Goal: Information Seeking & Learning: Find specific page/section

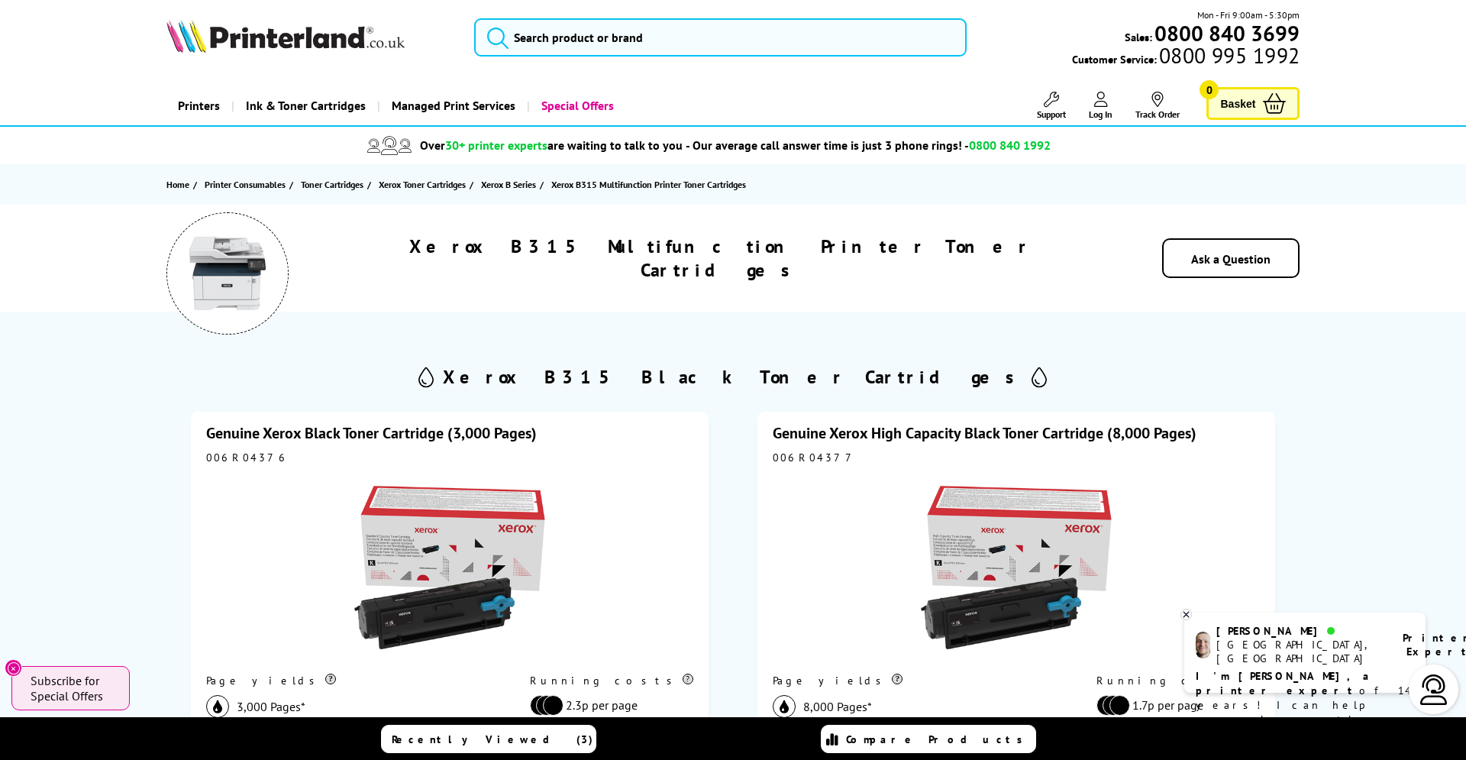
scroll to position [3, 0]
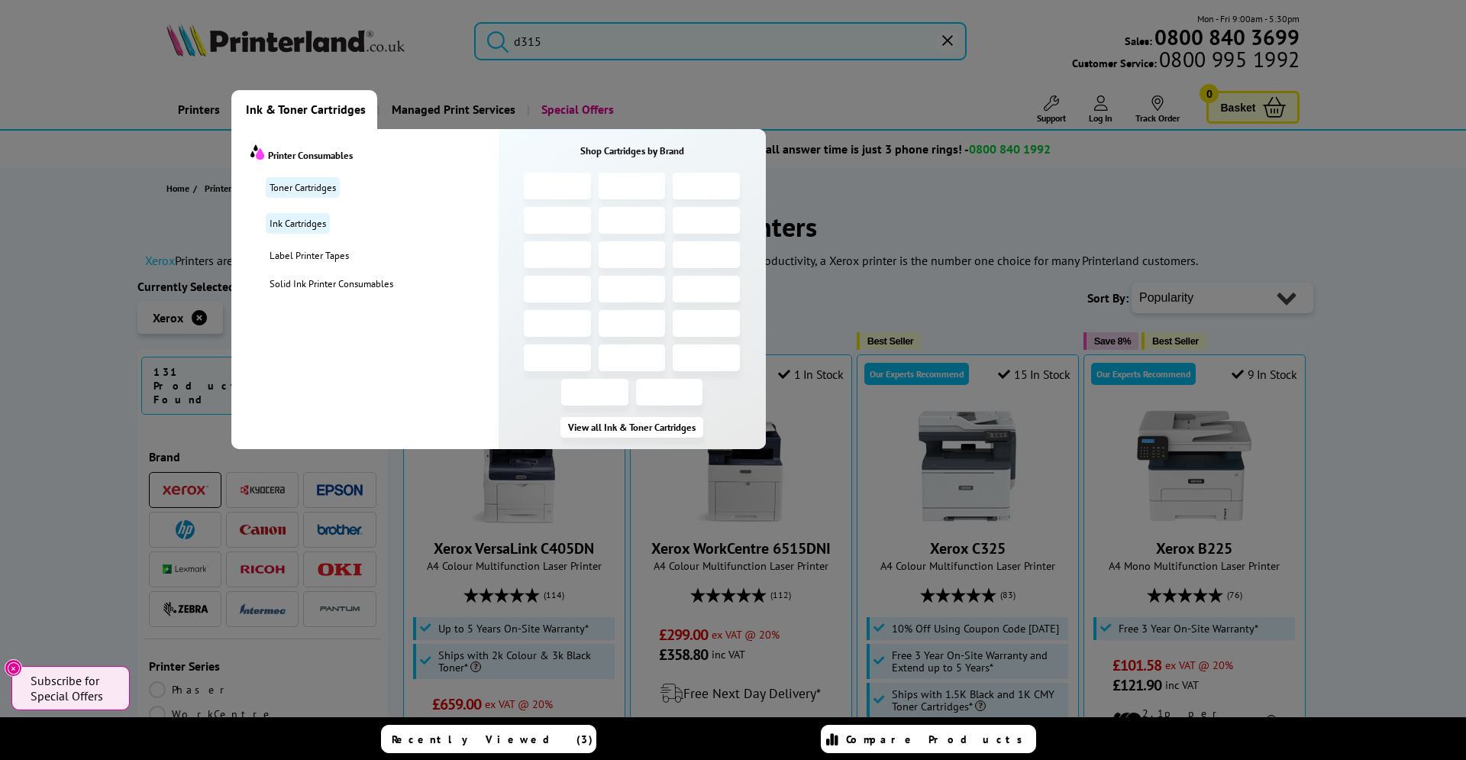
click at [324, 113] on span "Ink & Toner Cartridges" at bounding box center [306, 109] width 120 height 39
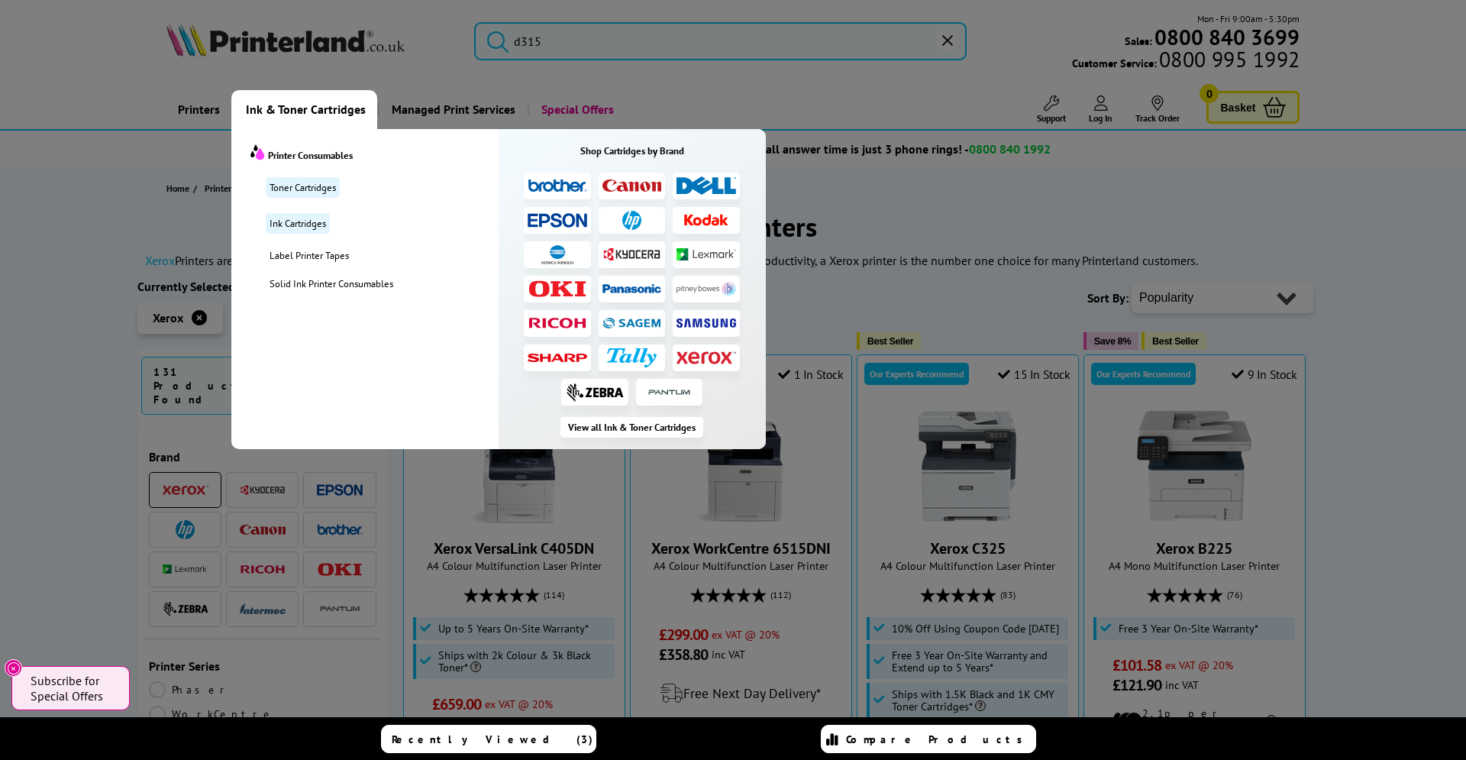
scroll to position [2, 0]
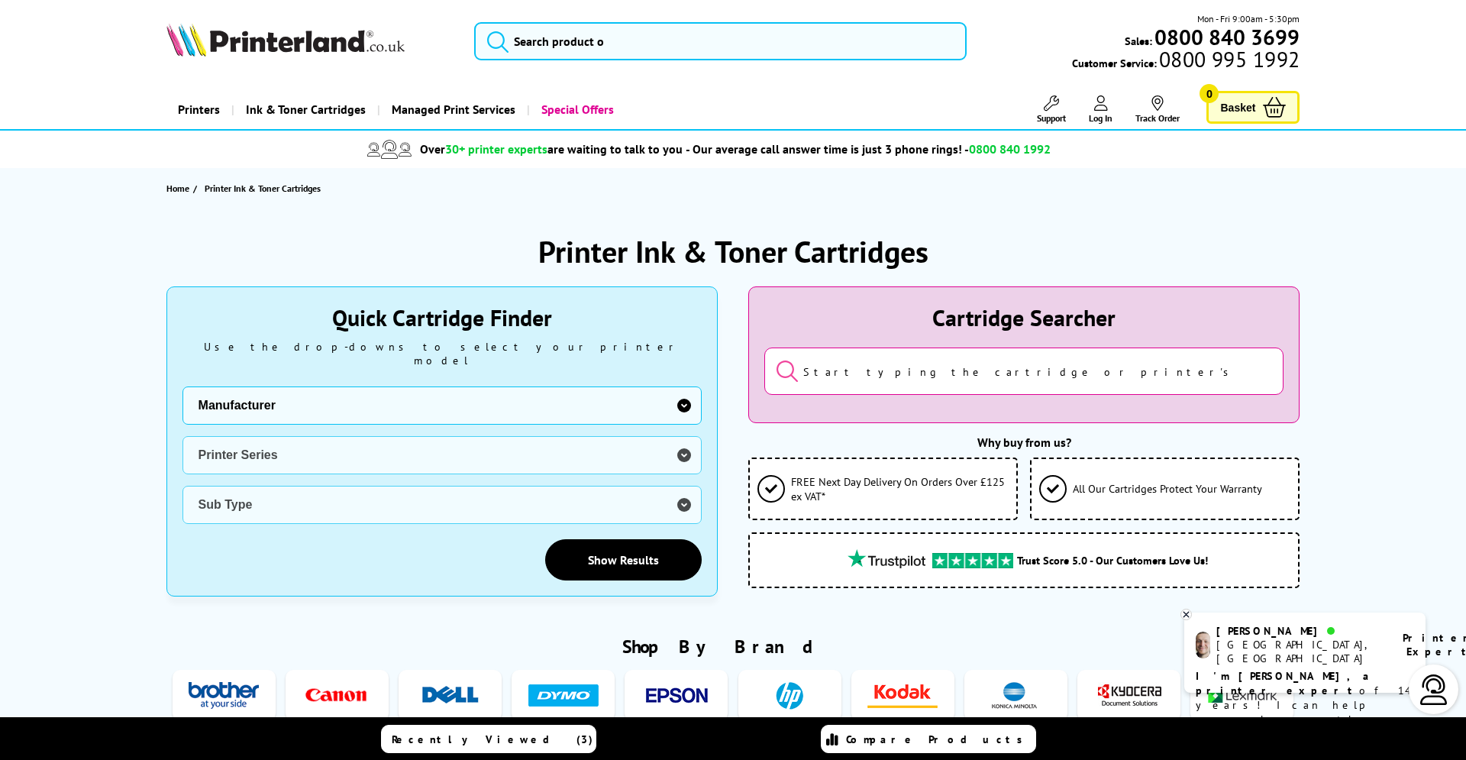
click at [182, 386] on select "Manufacturer Brother Canon Cubify Dell Dymo Epson HP Kodak Konica Minolta Kyoce…" at bounding box center [441, 405] width 519 height 38
select select "13815"
click option "Xerox" at bounding box center [0, 0] width 0 height 0
click option "WorkCentre" at bounding box center [0, 0] width 0 height 0
click at [182, 486] on select "Sub Type Xerox 6015MFP Xerox M15 Xerox 3119 Xerox 3210 Xerox 3220 Xerox 3225 Xe…" at bounding box center [441, 505] width 519 height 38
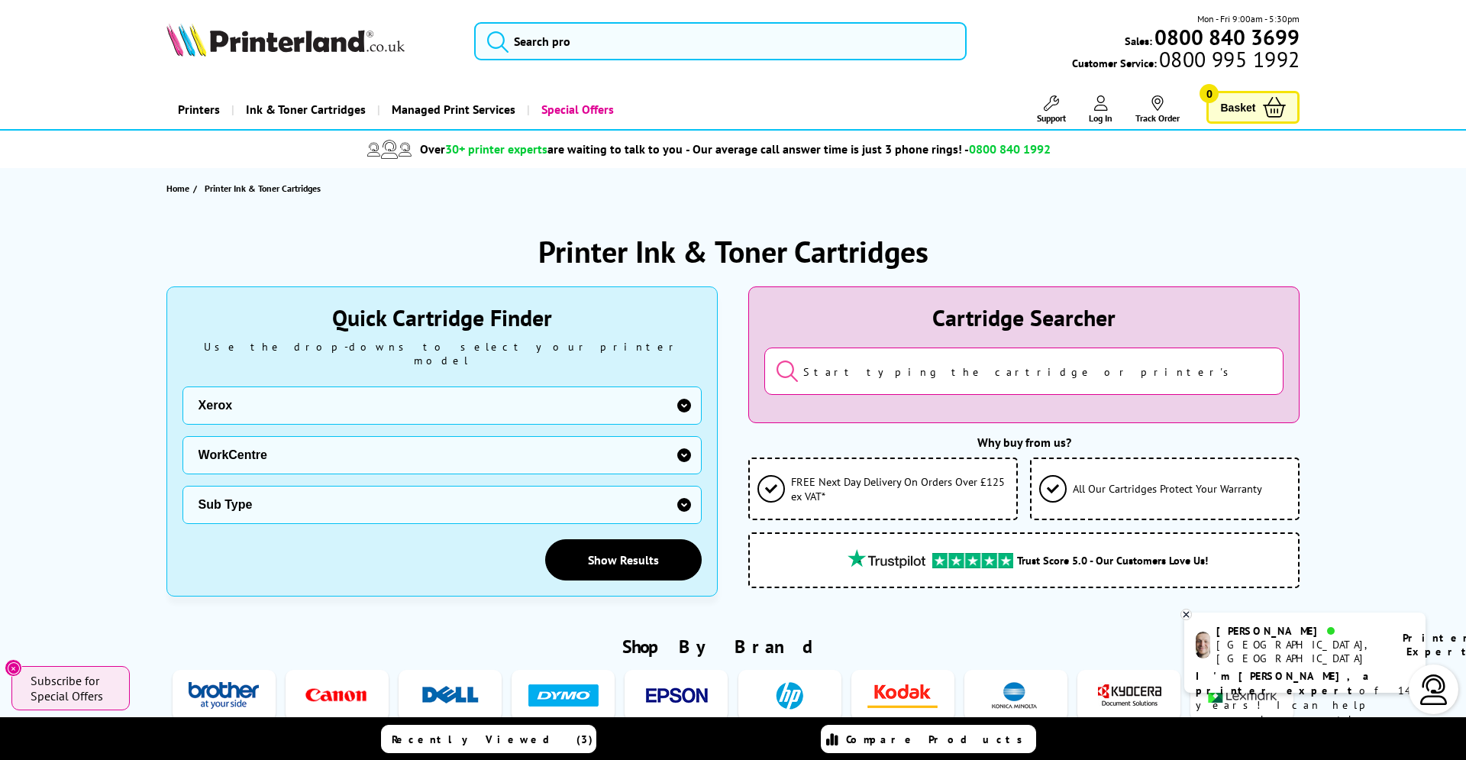
select select "38179"
click option "C Series" at bounding box center [0, 0] width 0 height 0
select select "38359"
click option "Xerox C315" at bounding box center [0, 0] width 0 height 0
click at [615, 541] on link "Show Results" at bounding box center [623, 559] width 157 height 41
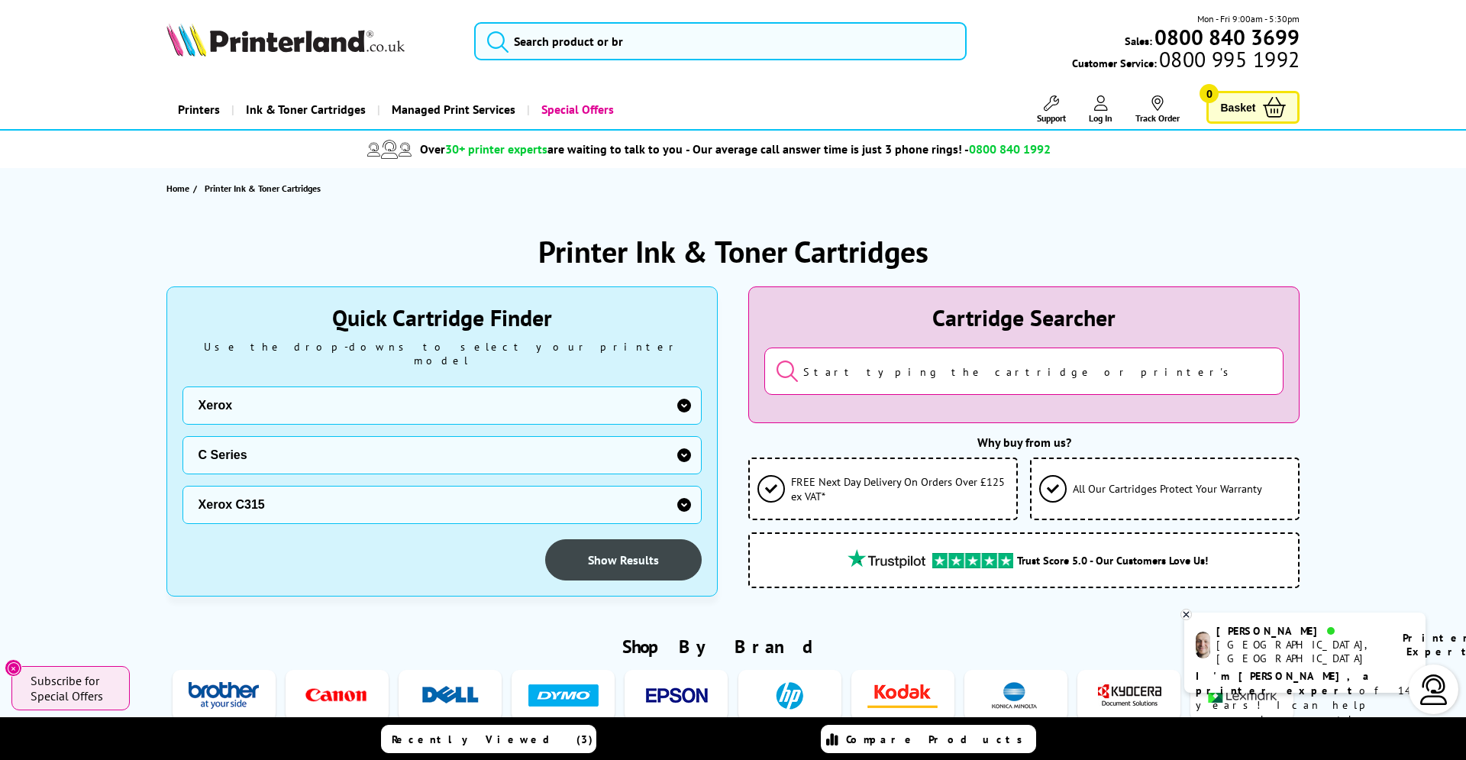
scroll to position [1, 0]
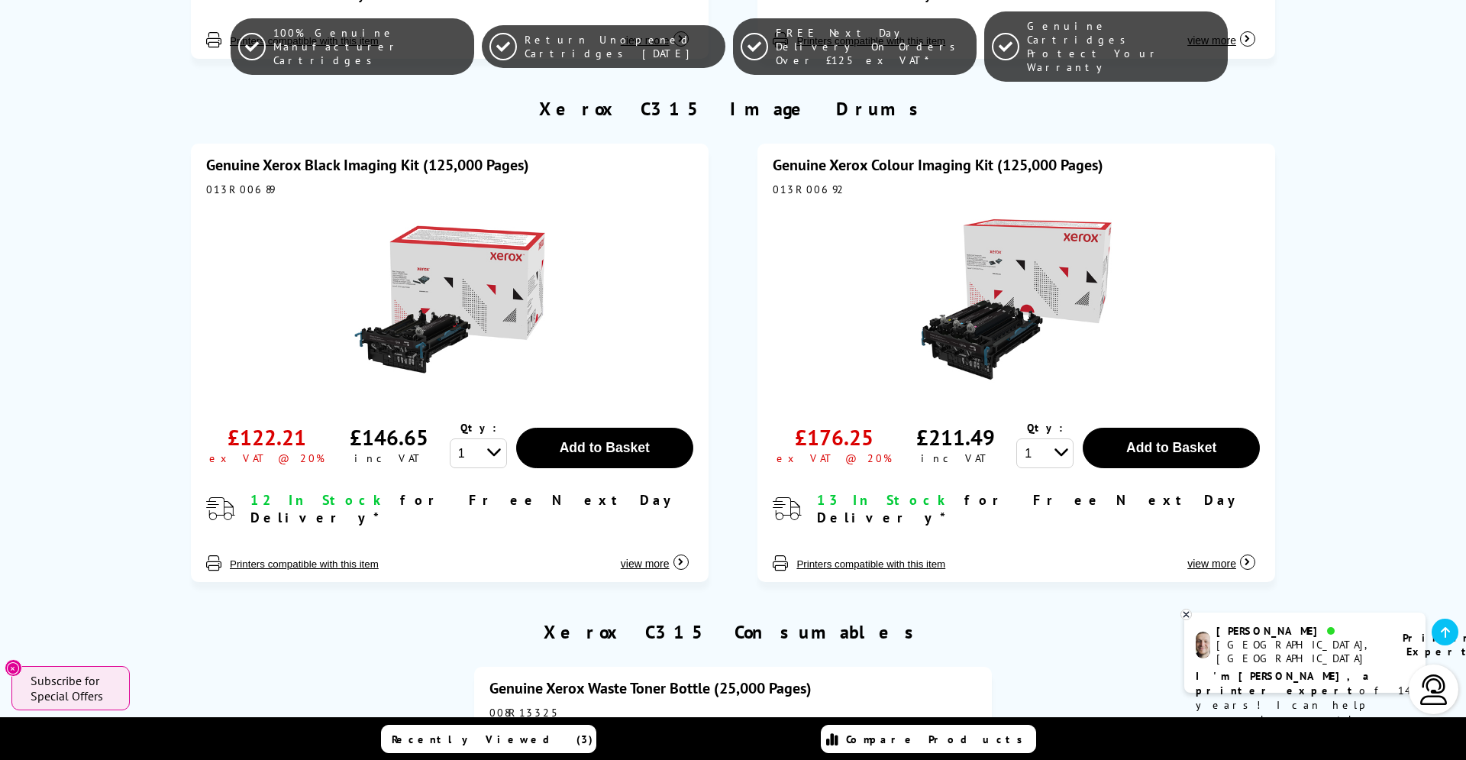
scroll to position [3243, 0]
click at [968, 154] on link "Genuine Xerox Colour Imaging Kit (125,000 Pages)" at bounding box center [938, 164] width 331 height 20
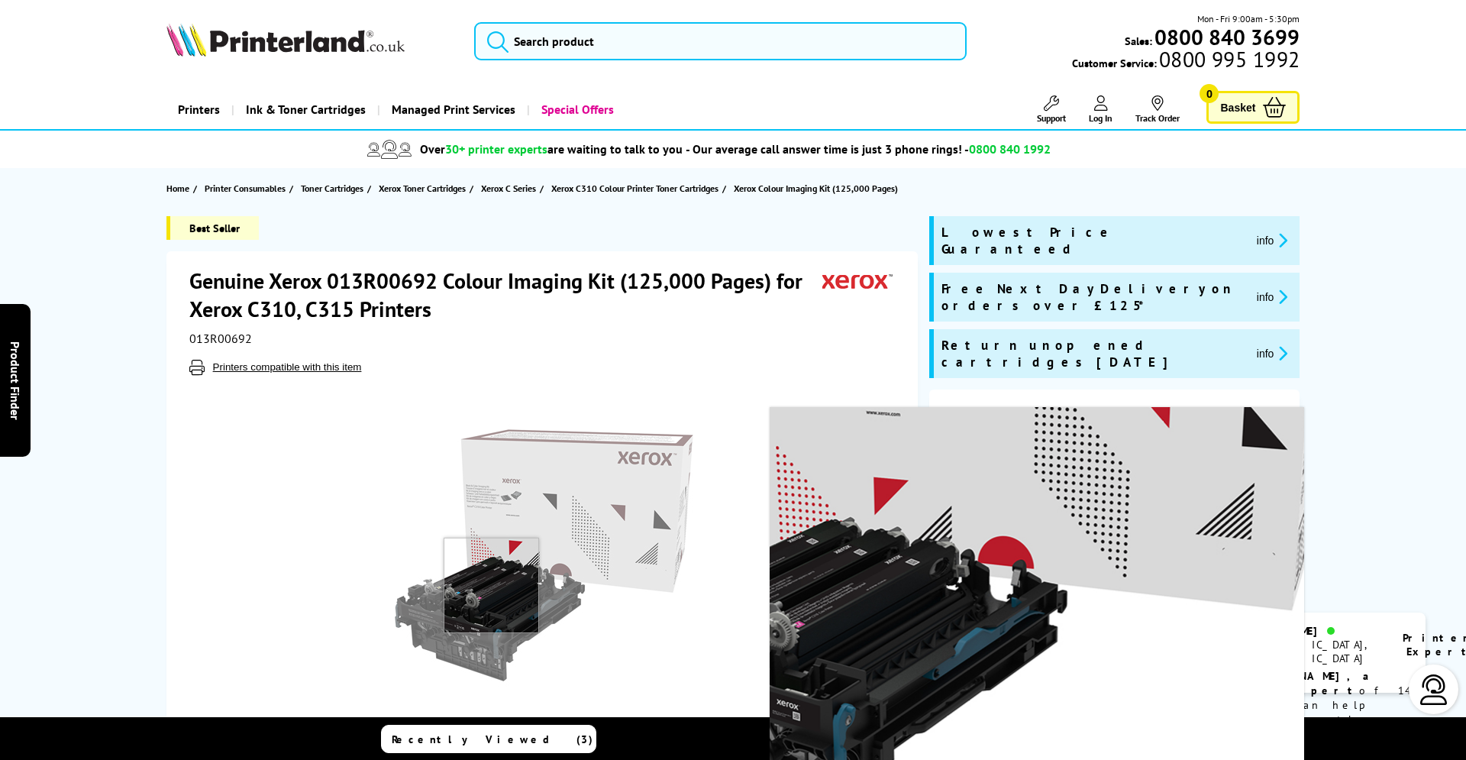
click at [492, 586] on img at bounding box center [543, 554] width 299 height 299
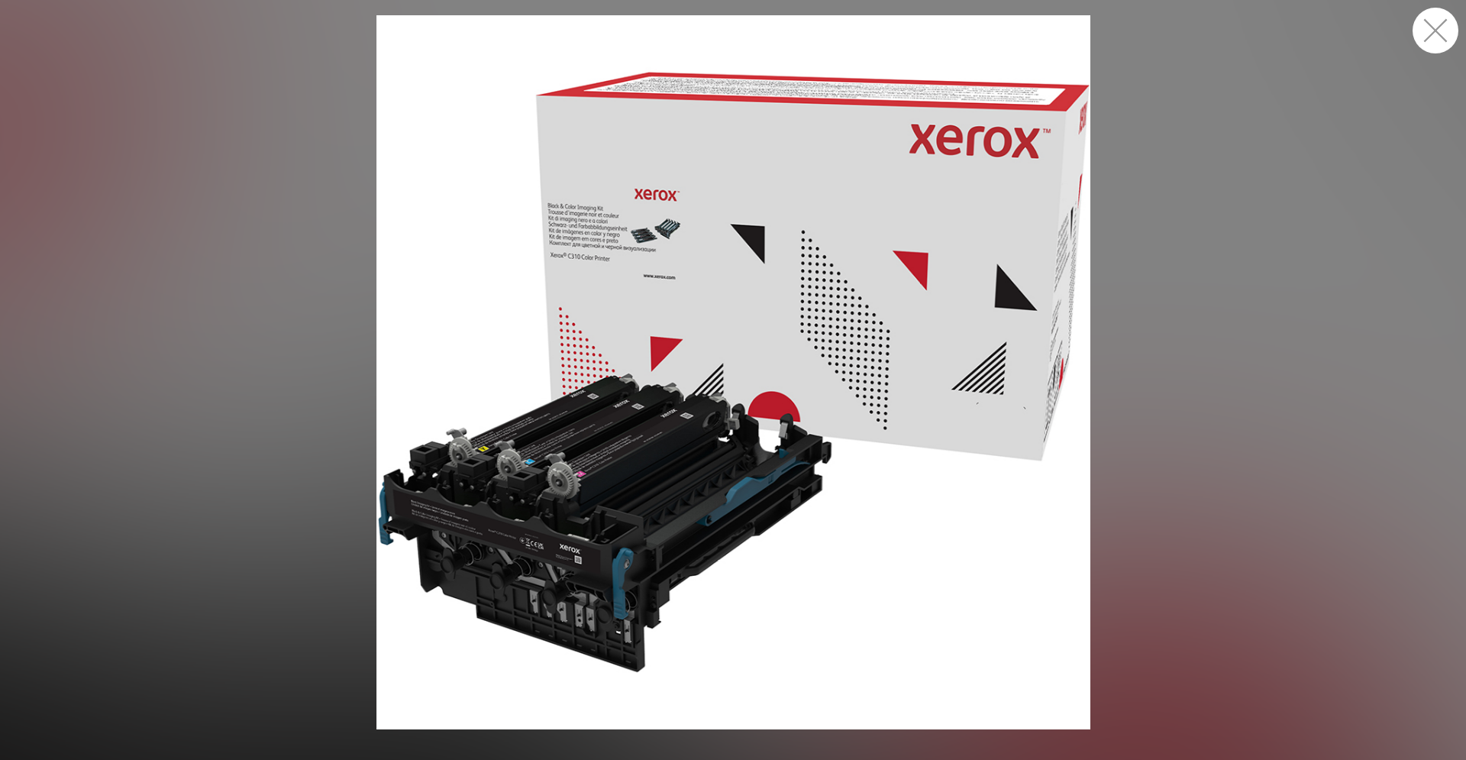
drag, startPoint x: 1451, startPoint y: 34, endPoint x: 1442, endPoint y: 35, distance: 8.4
click at [1448, 34] on button "button" at bounding box center [1435, 31] width 46 height 46
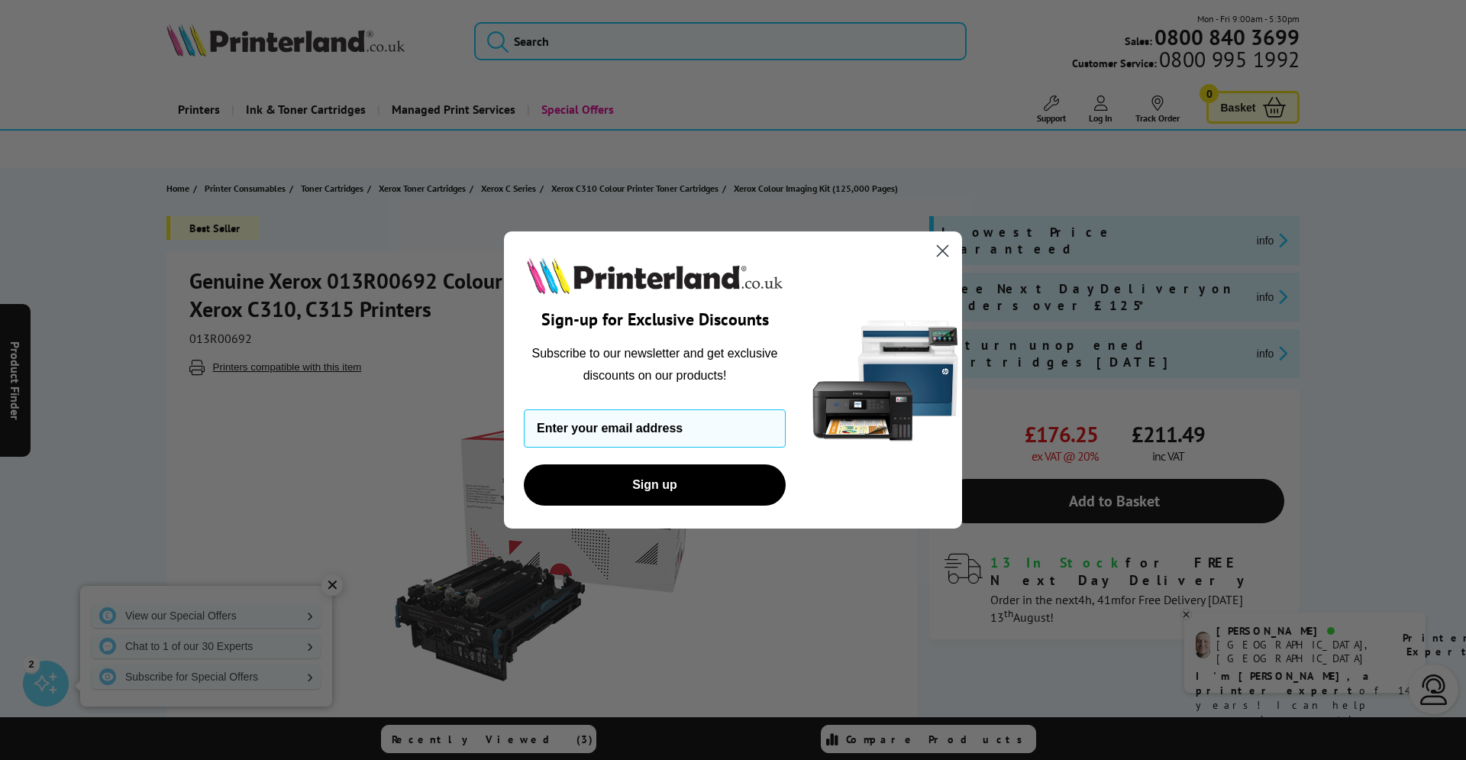
click at [937, 257] on icon "Close dialog" at bounding box center [942, 251] width 11 height 11
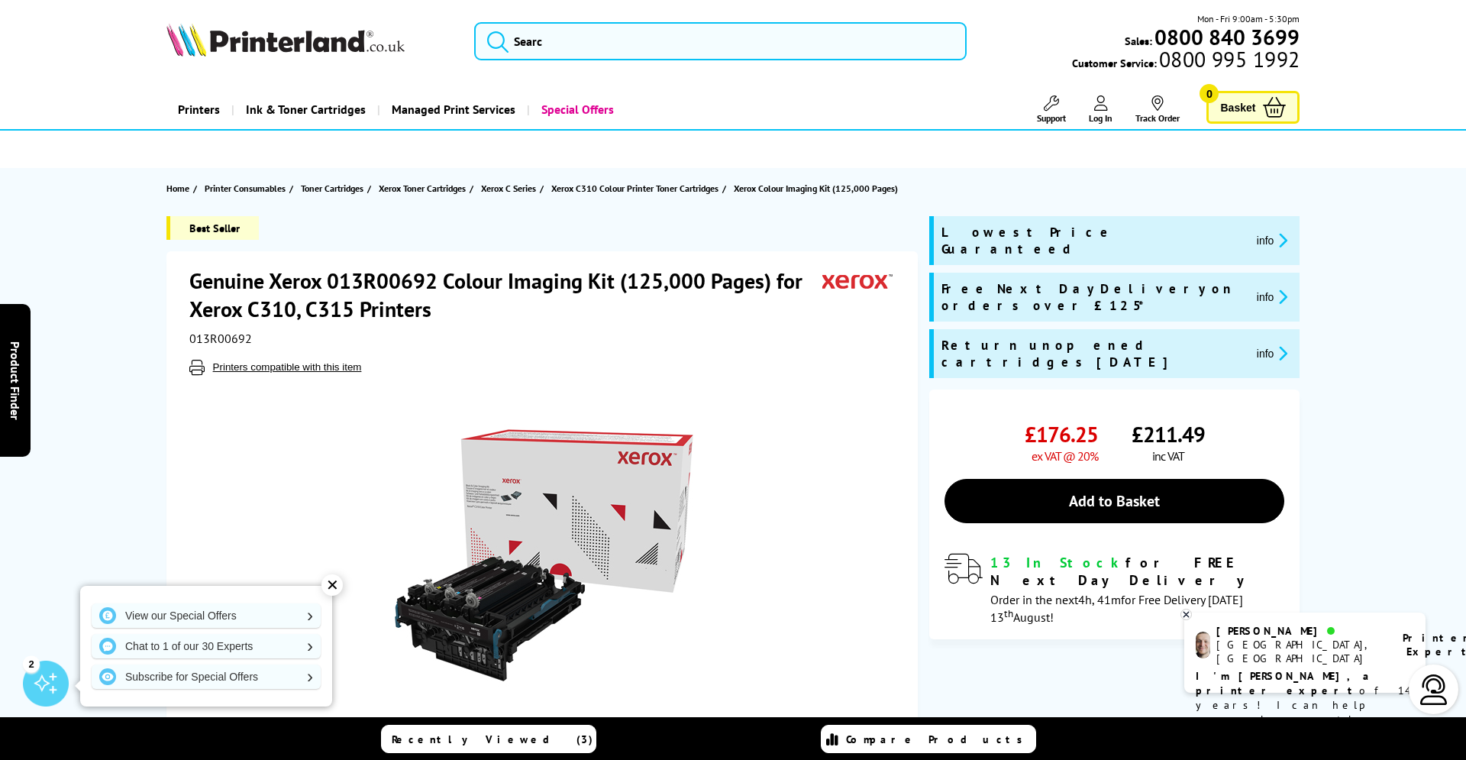
click at [344, 109] on span "Ink & Toner Cartridges" at bounding box center [306, 109] width 120 height 39
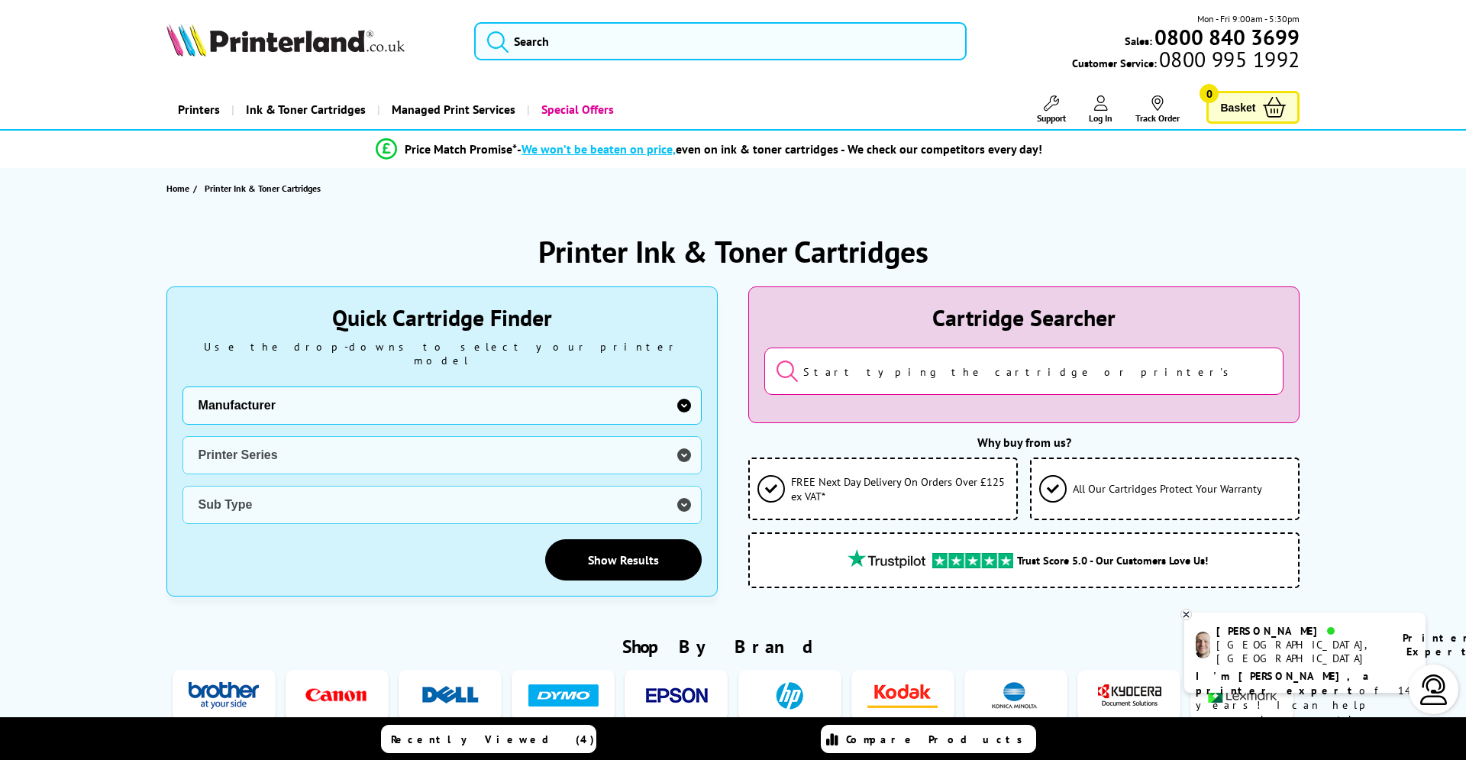
click at [182, 386] on select "Manufacturer Brother Canon Cubify Dell Dymo Epson HP Kodak Konica Minolta Kyoce…" at bounding box center [441, 405] width 519 height 38
select select "11997"
click option "Brother" at bounding box center [0, 0] width 0 height 0
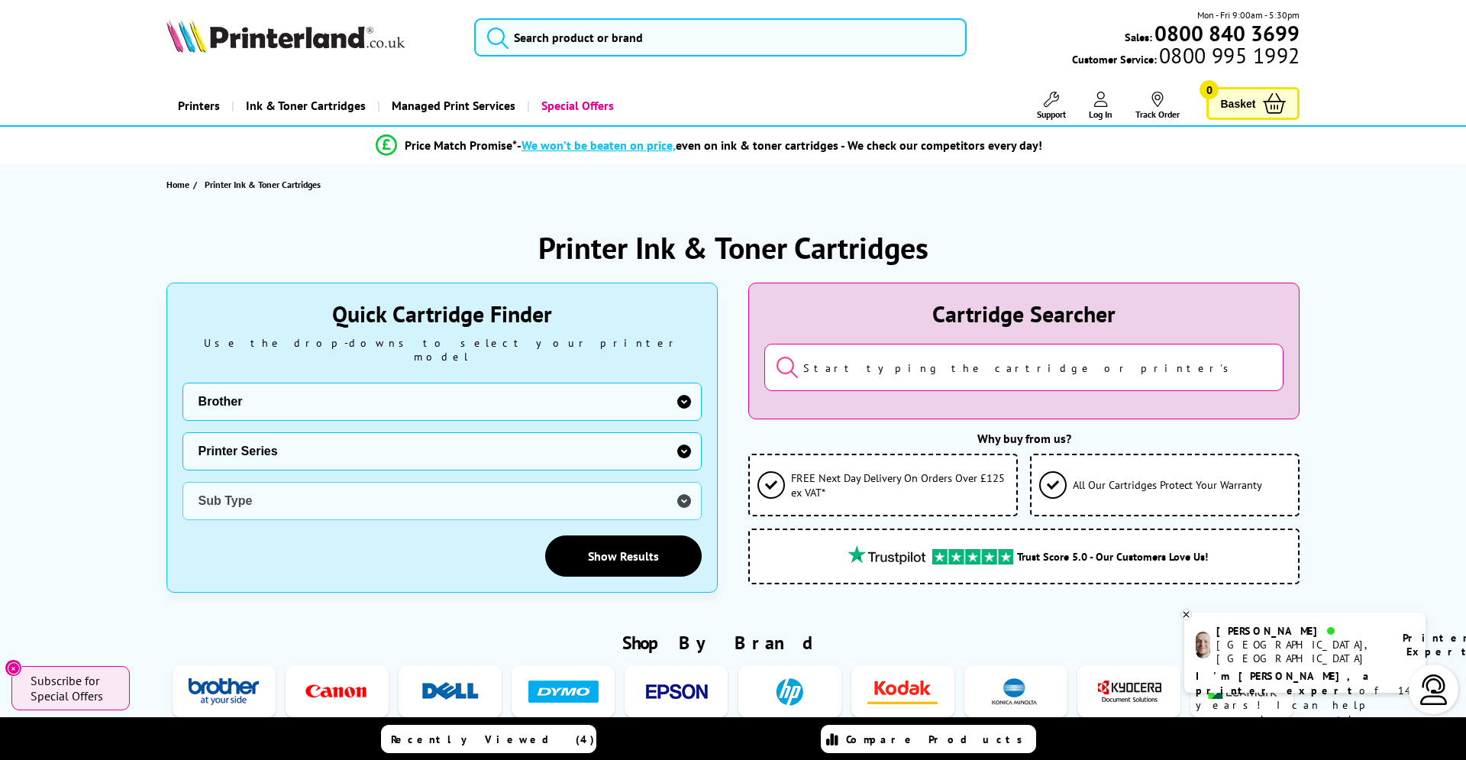
click at [182, 432] on select "Printer Series DCP Inkjet Series FAX Inkjet Series HL Inkjet Series MFC Inkjet …" at bounding box center [441, 451] width 519 height 38
select select "32912"
click option "MFC Inkjet Series" at bounding box center [0, 0] width 0 height 0
click at [182, 482] on select "Sub Type Brother MFC-210 Brother MFC-235C Brother MFC-240 Brother MFC-250C Brot…" at bounding box center [441, 501] width 519 height 38
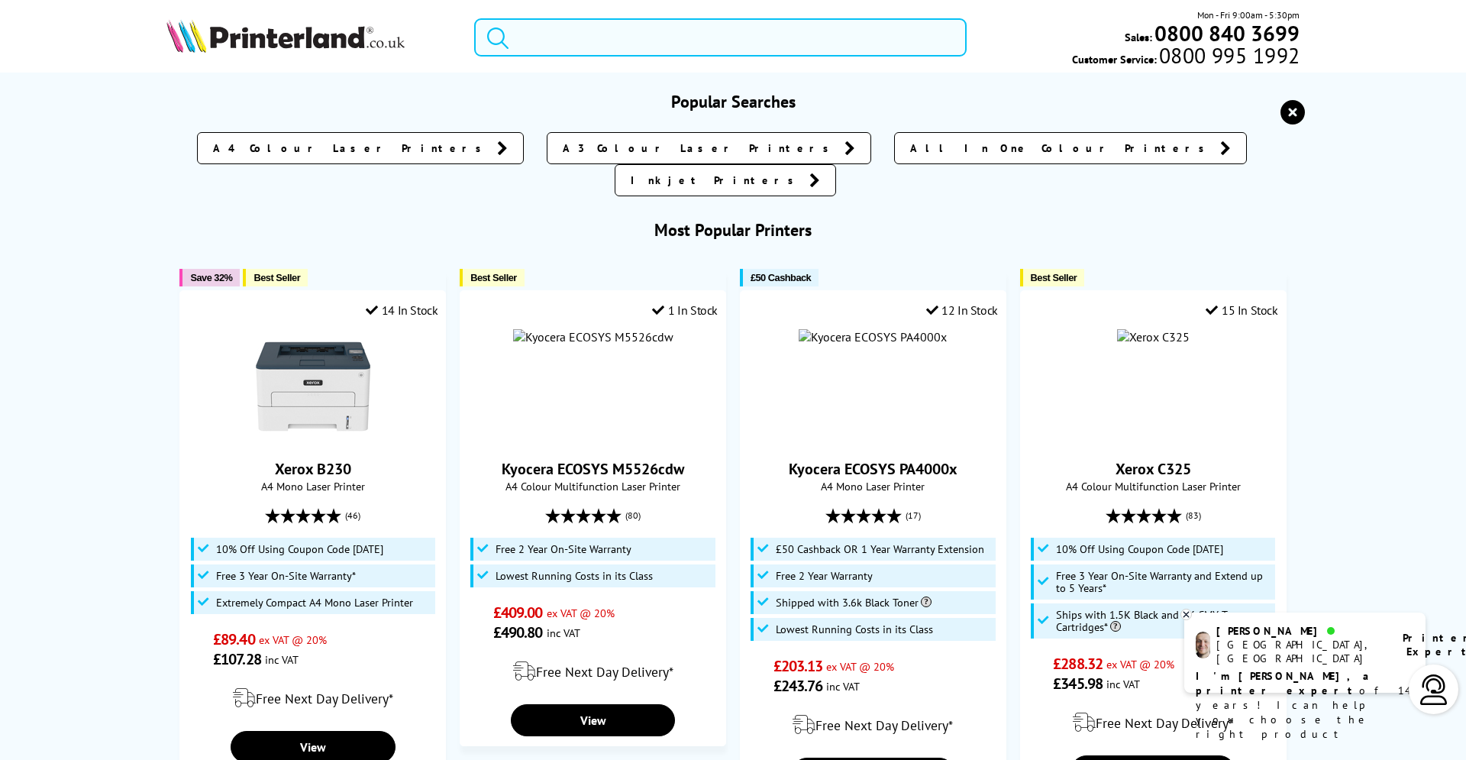
click at [566, 35] on input "search" at bounding box center [720, 37] width 492 height 38
paste input "Brother MFC-L8690CDW"
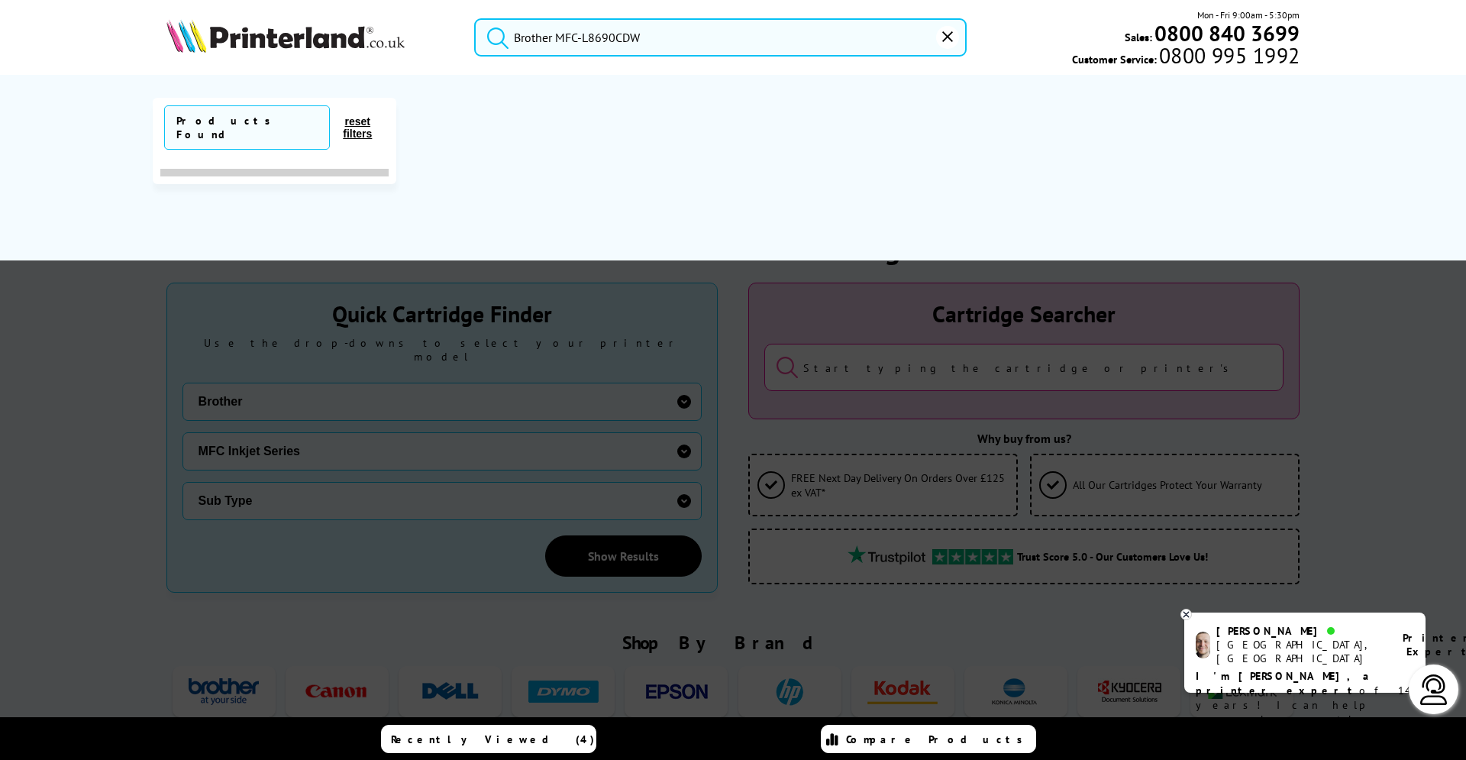
scroll to position [0, 0]
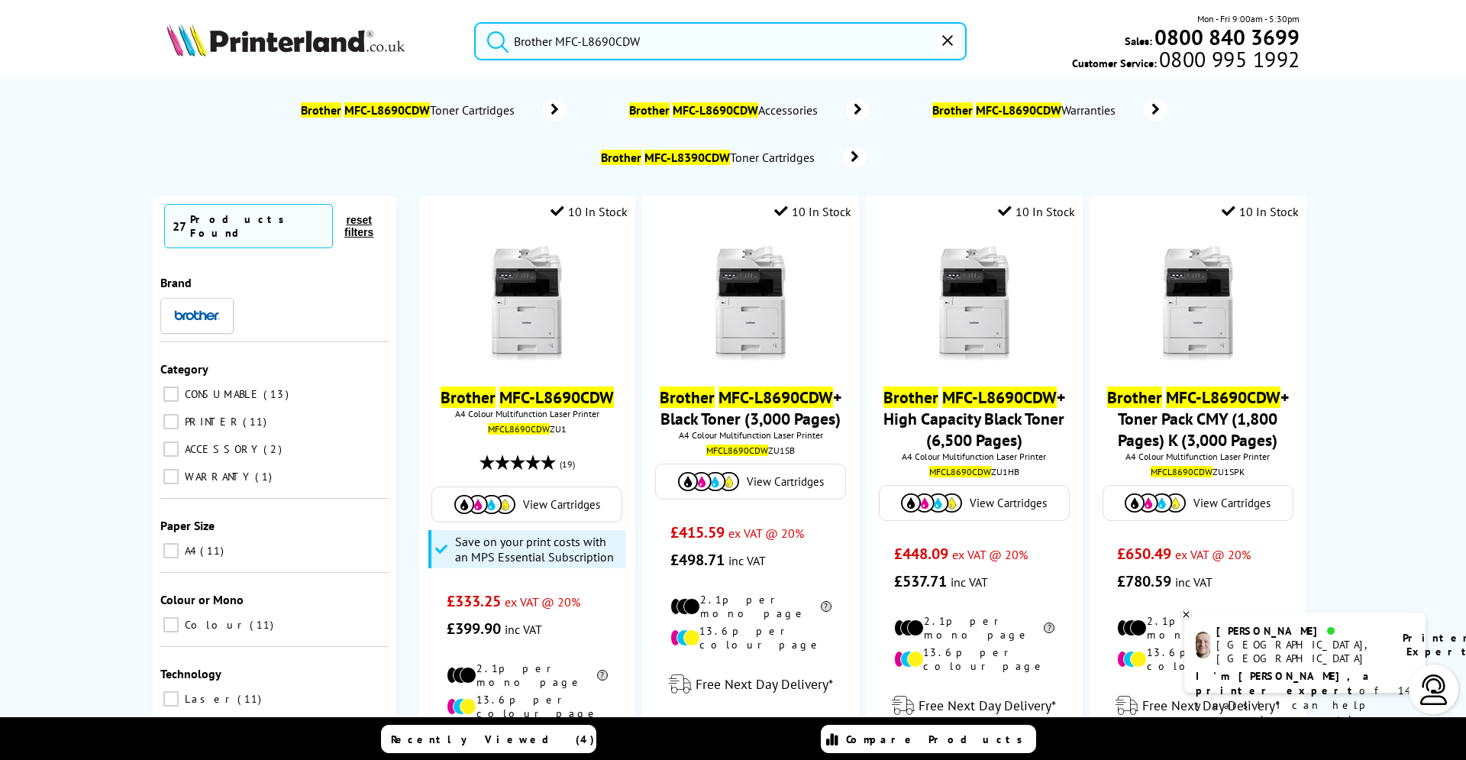
type input "Brother MFC-L8690CDW"
click at [475, 22] on button "submit" at bounding box center [494, 39] width 38 height 34
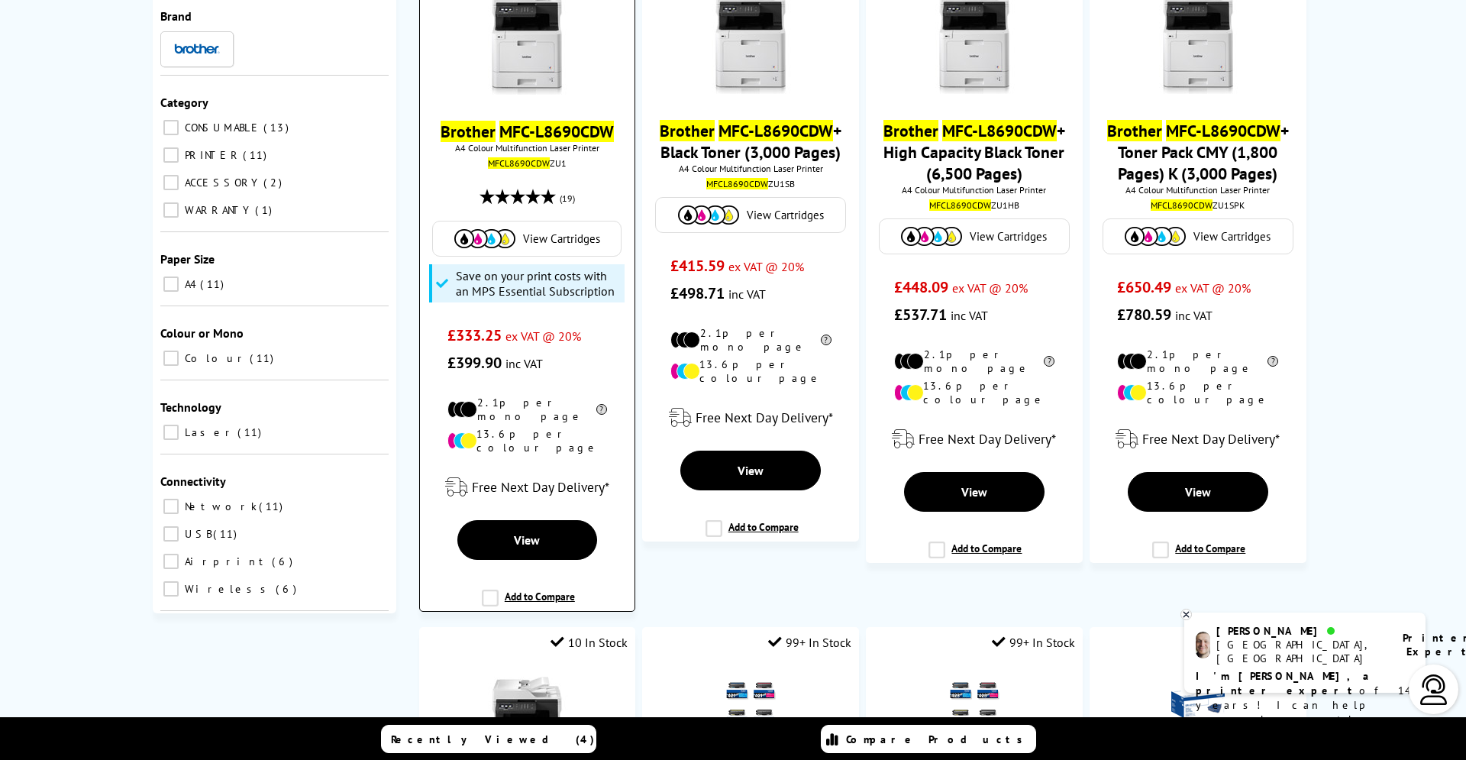
click at [508, 248] on img at bounding box center [484, 238] width 61 height 19
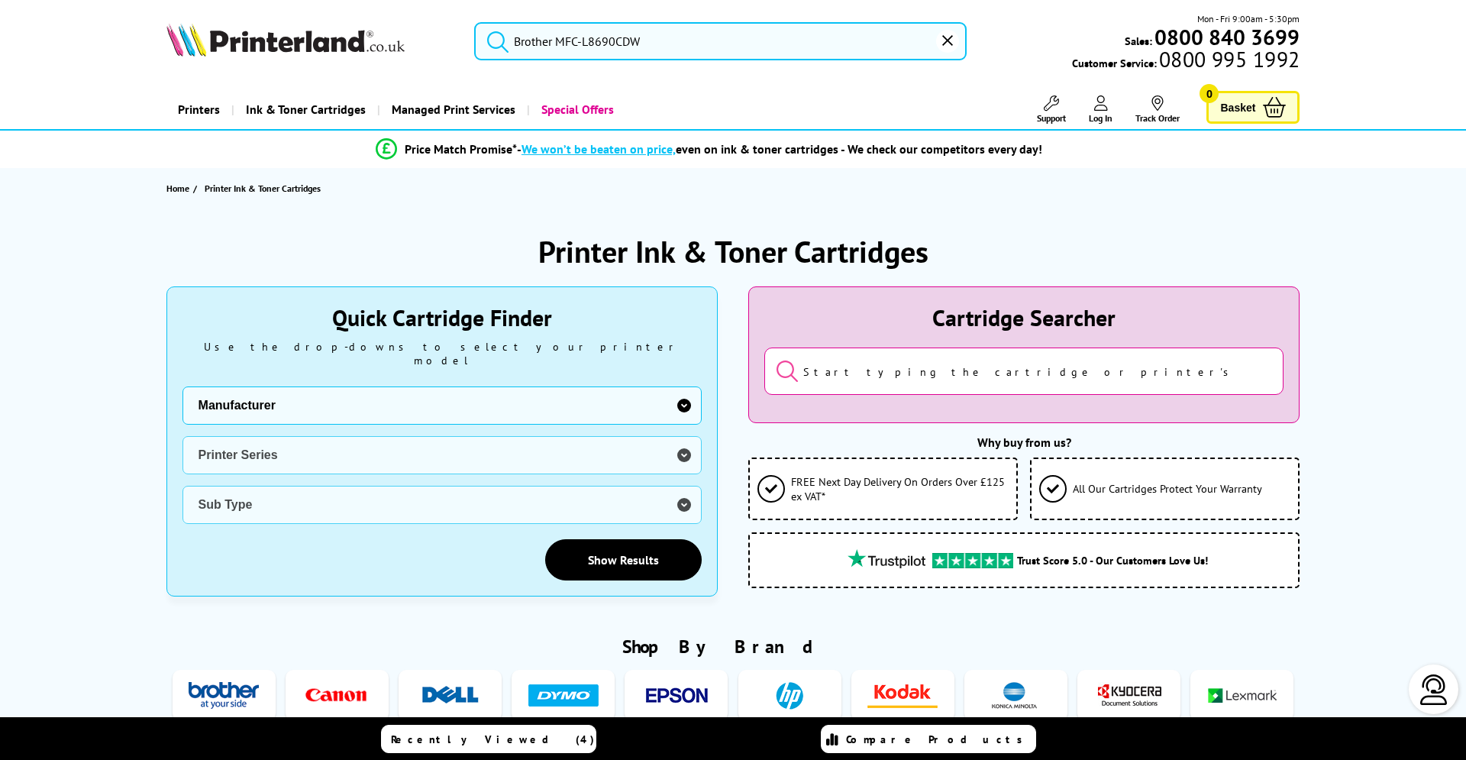
scroll to position [269, 0]
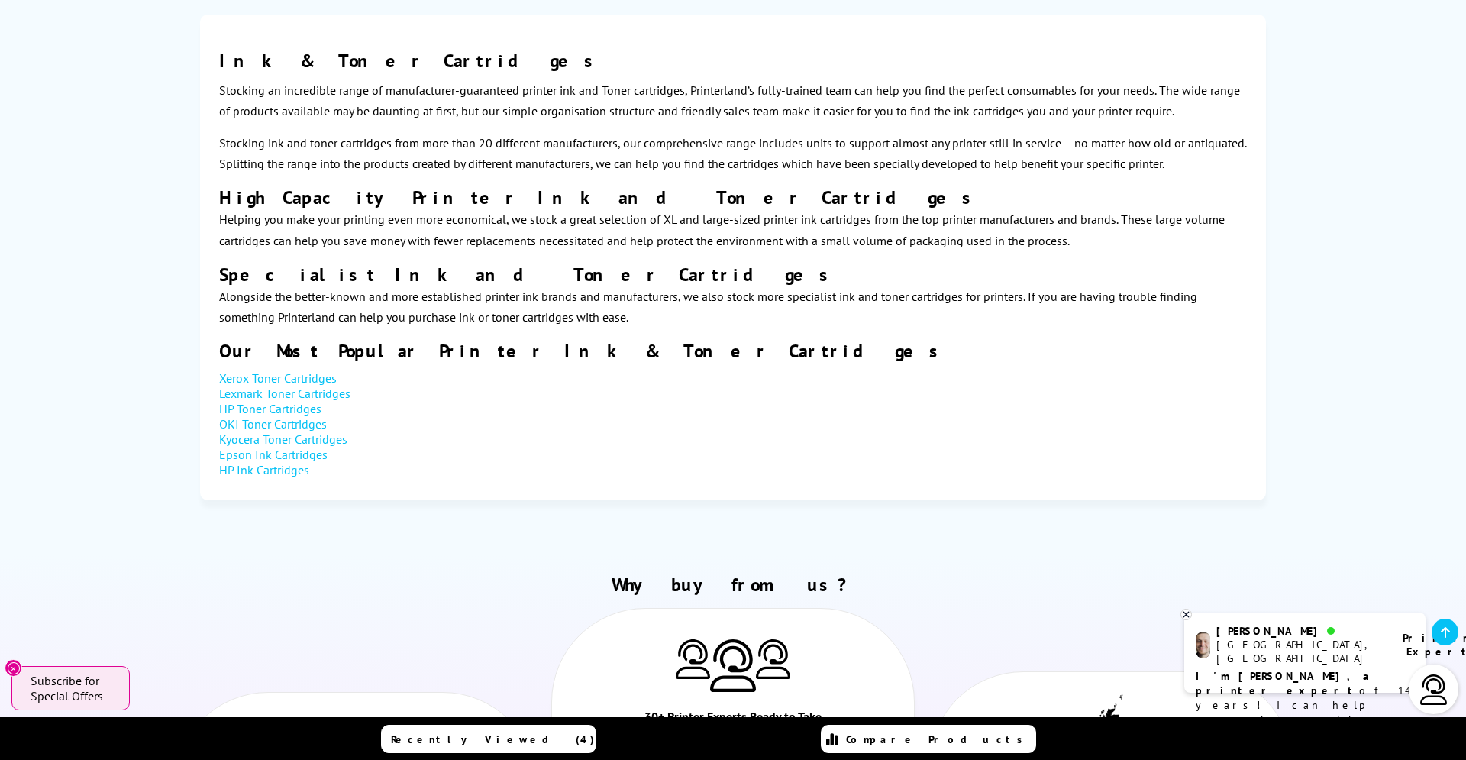
type input "Brother MFC-L8690CDW"
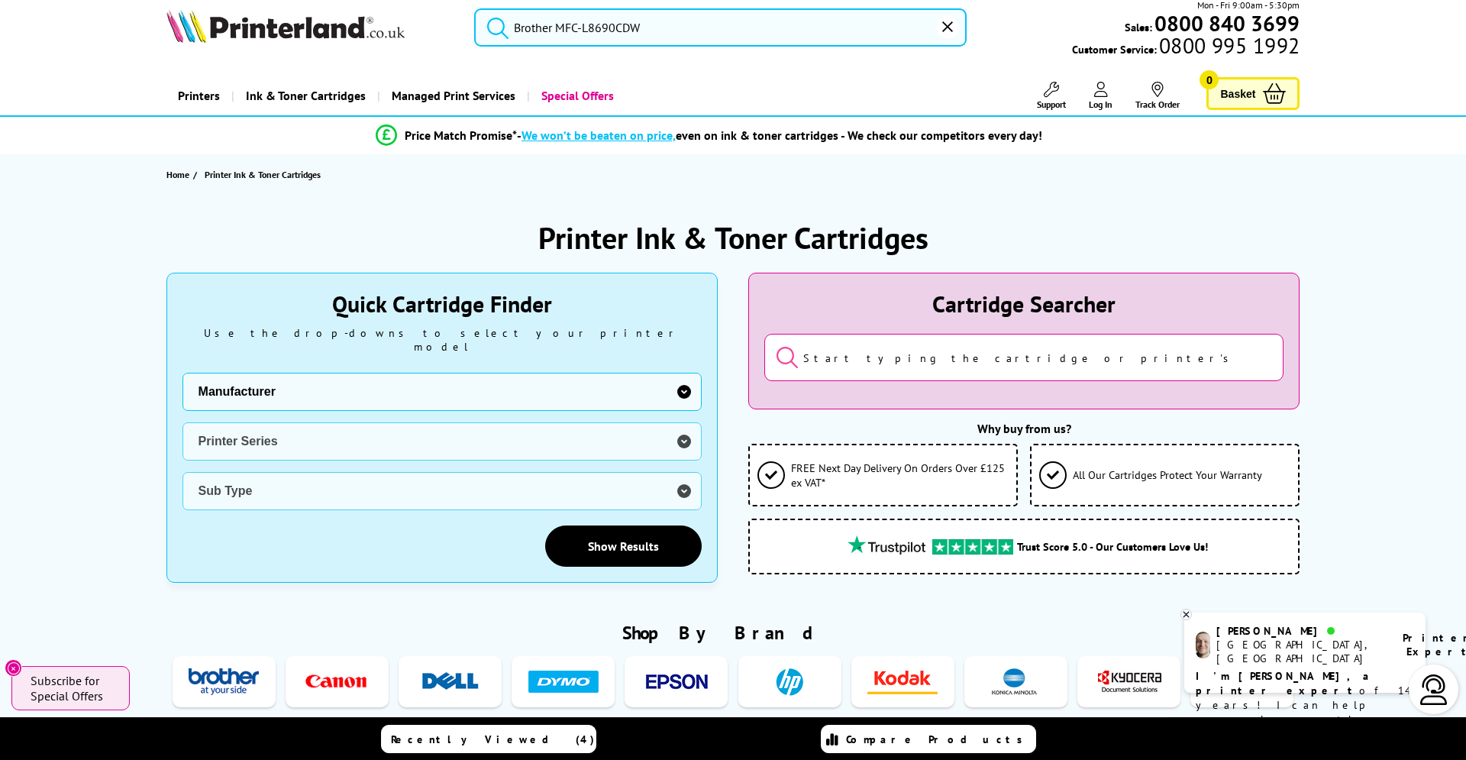
scroll to position [15, 0]
